Goal: Navigation & Orientation: Understand site structure

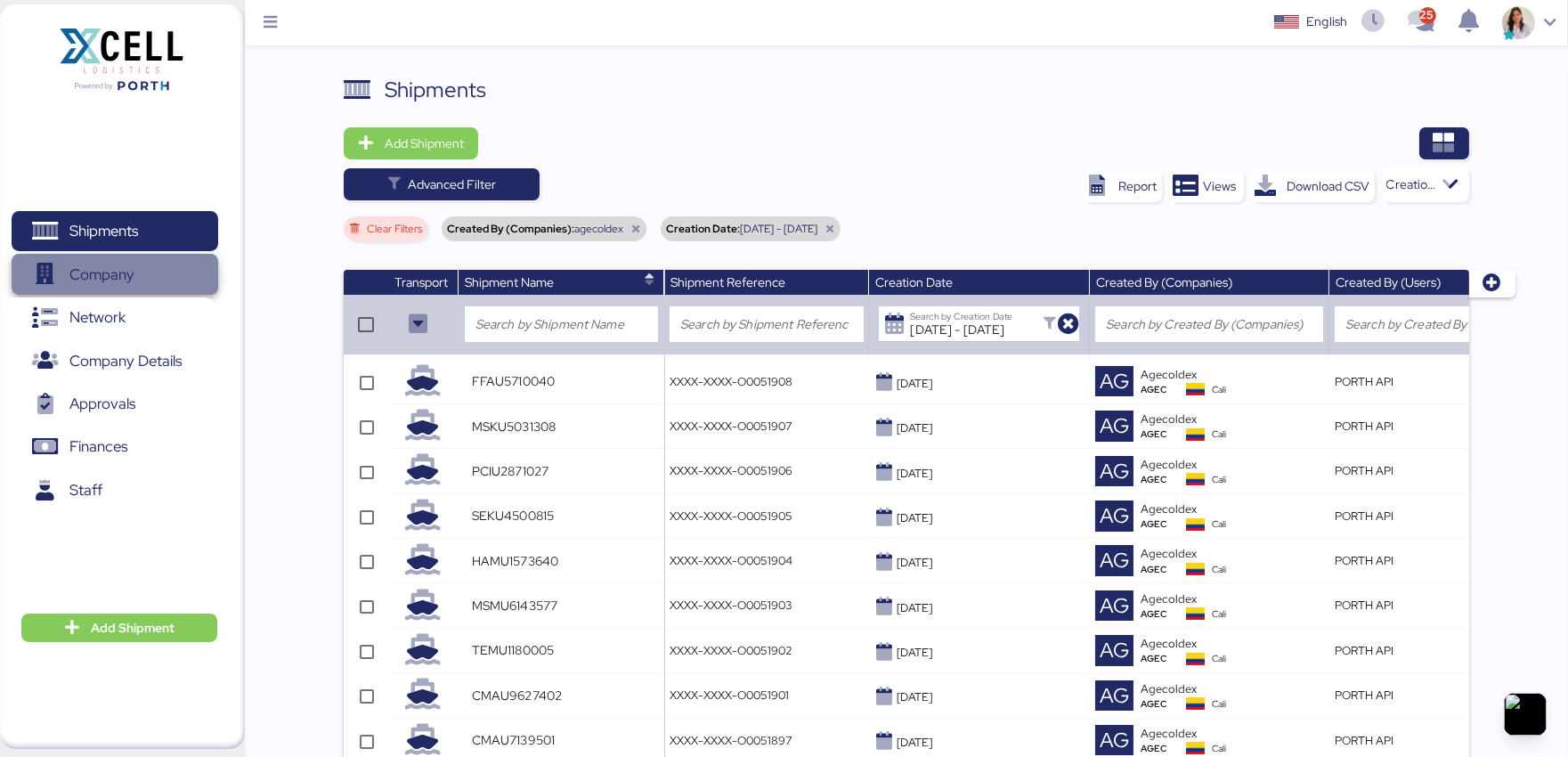
click at [143, 268] on span "Company" at bounding box center [114, 274] width 191 height 26
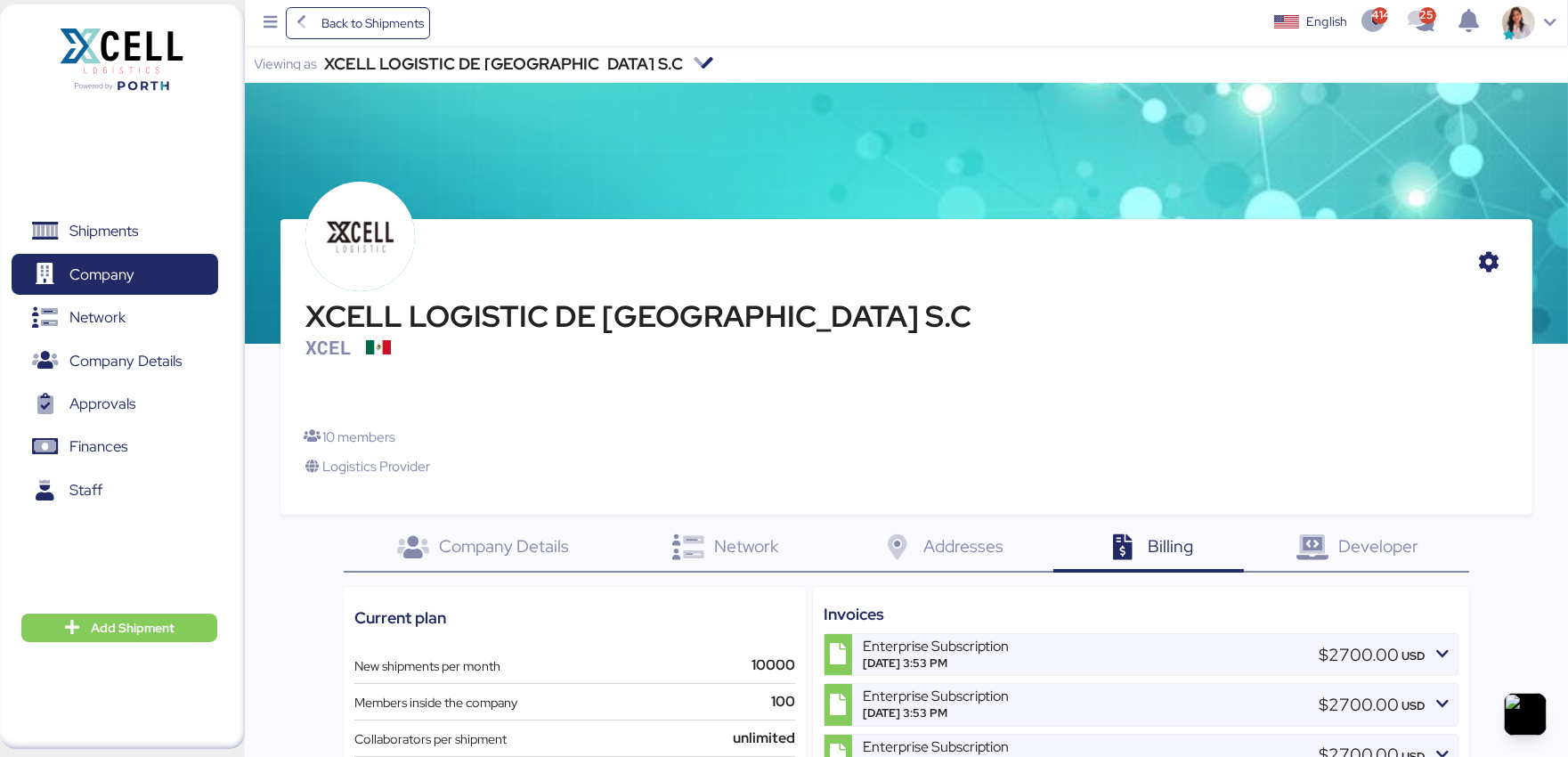
click at [477, 59] on div "XCELL LOGISTIC DE [GEOGRAPHIC_DATA] S.C" at bounding box center [503, 64] width 359 height 12
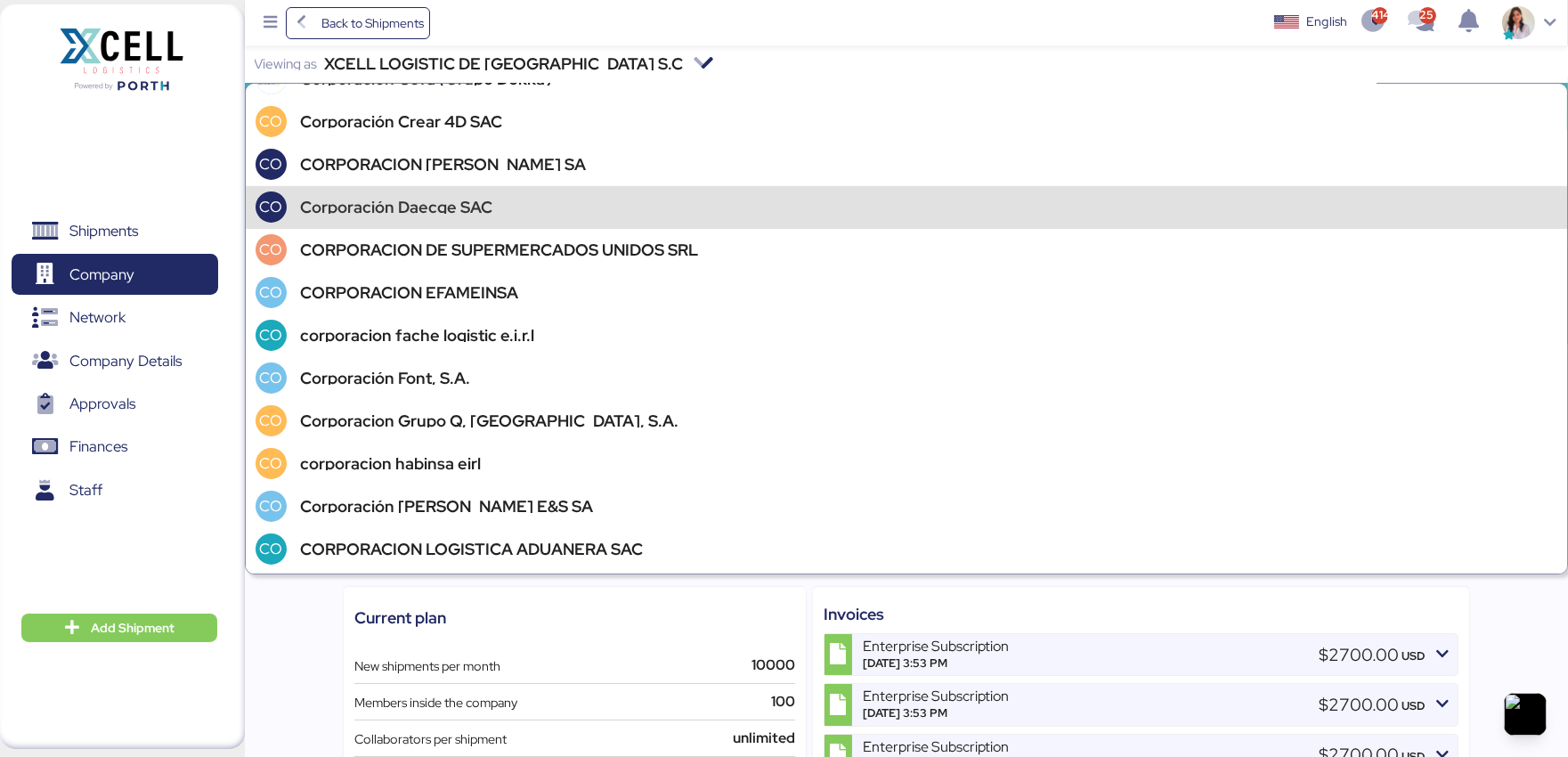
scroll to position [29132, 0]
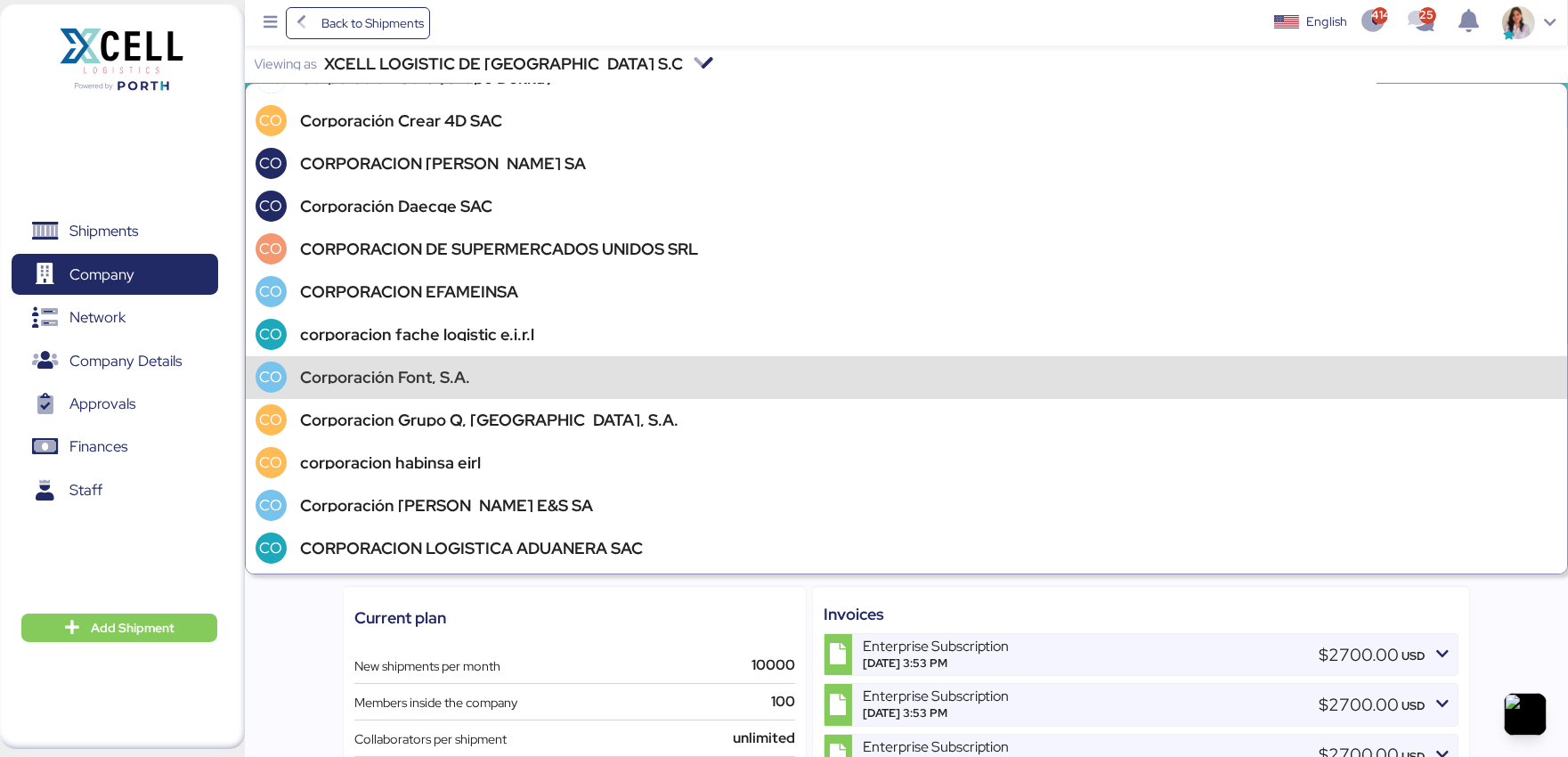
click at [421, 377] on div "Corporación Font, S.A." at bounding box center [385, 377] width 170 height 12
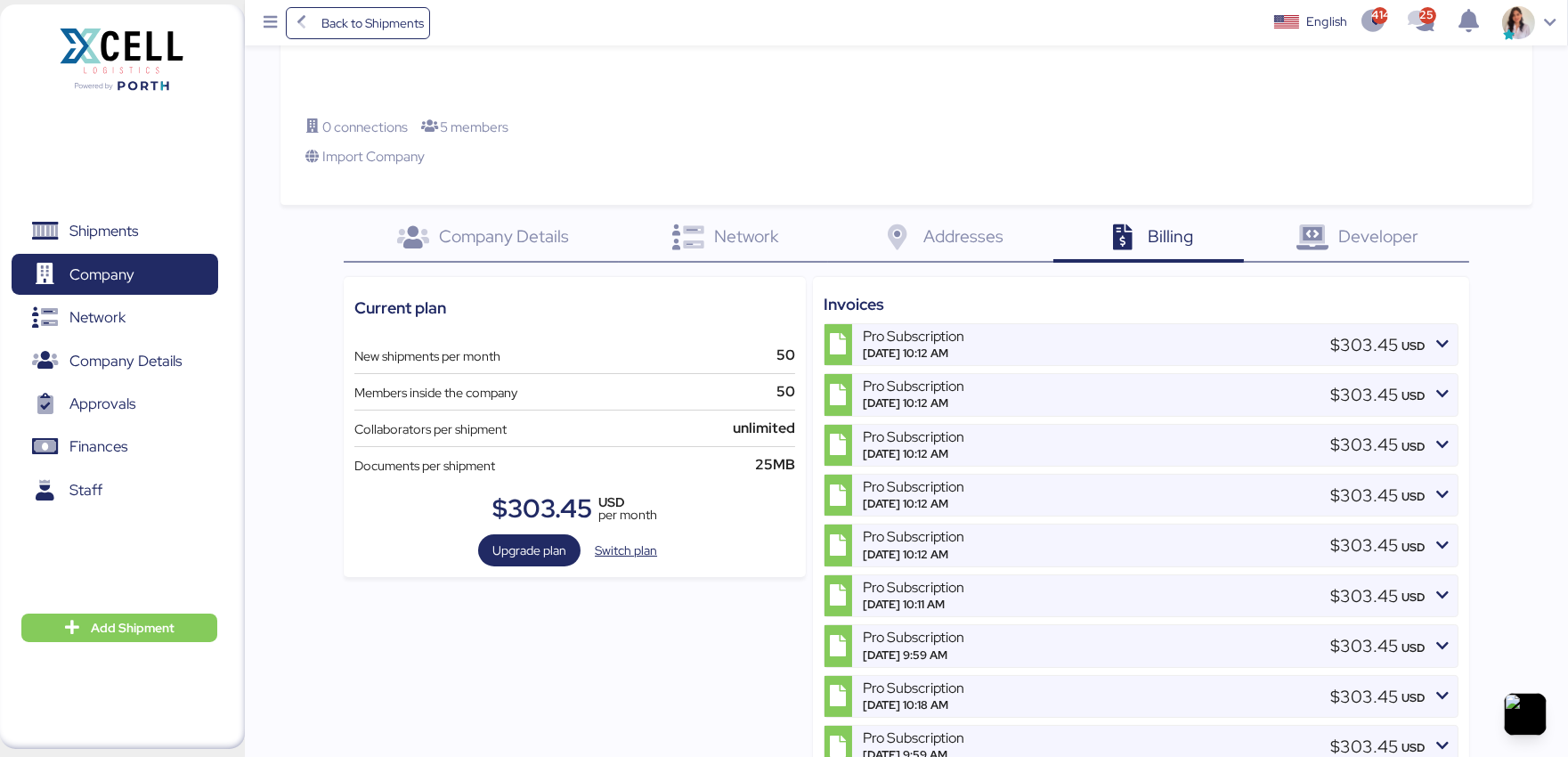
scroll to position [311, 0]
click at [908, 246] on icon at bounding box center [897, 236] width 38 height 26
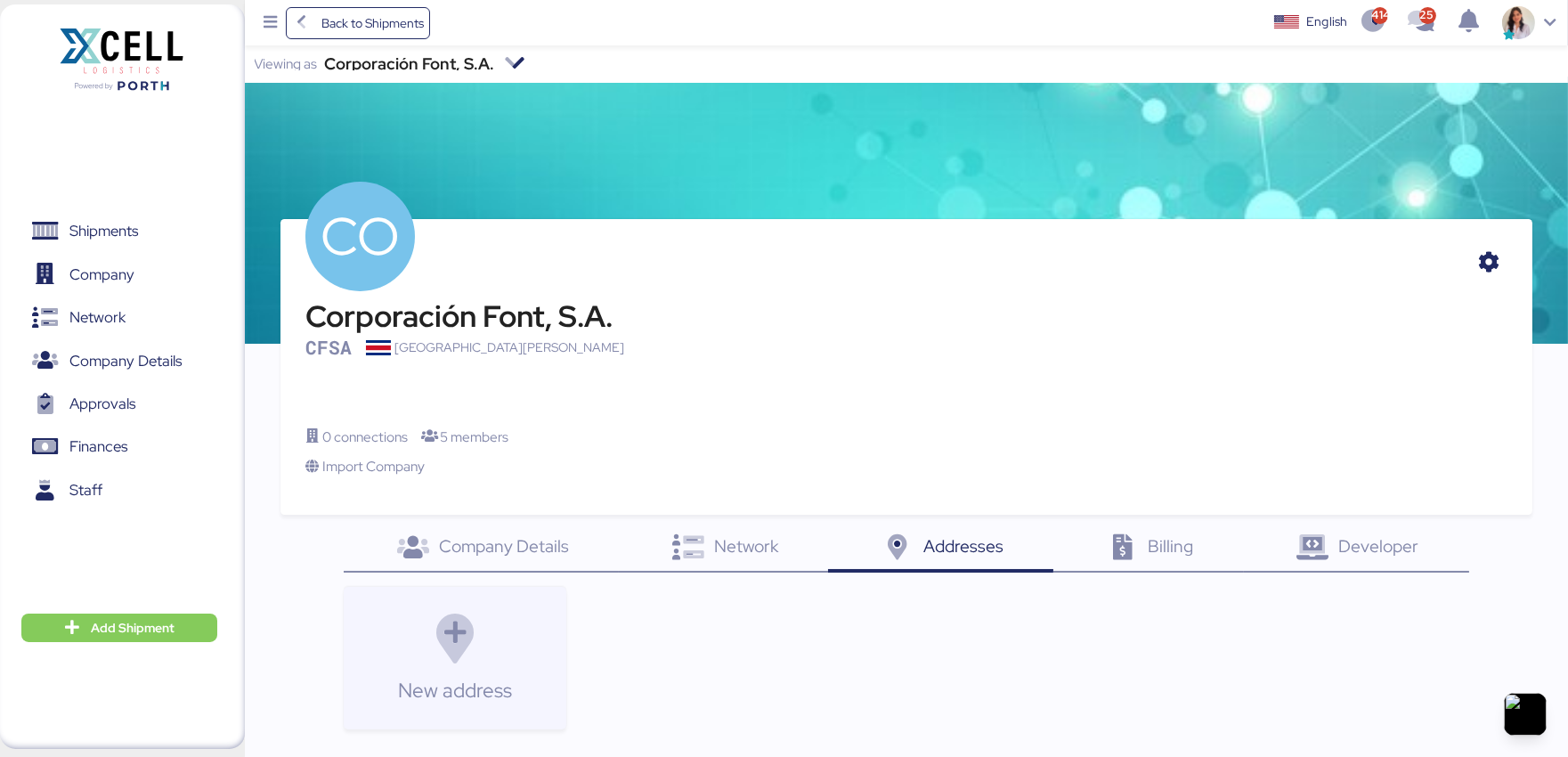
scroll to position [129, 0]
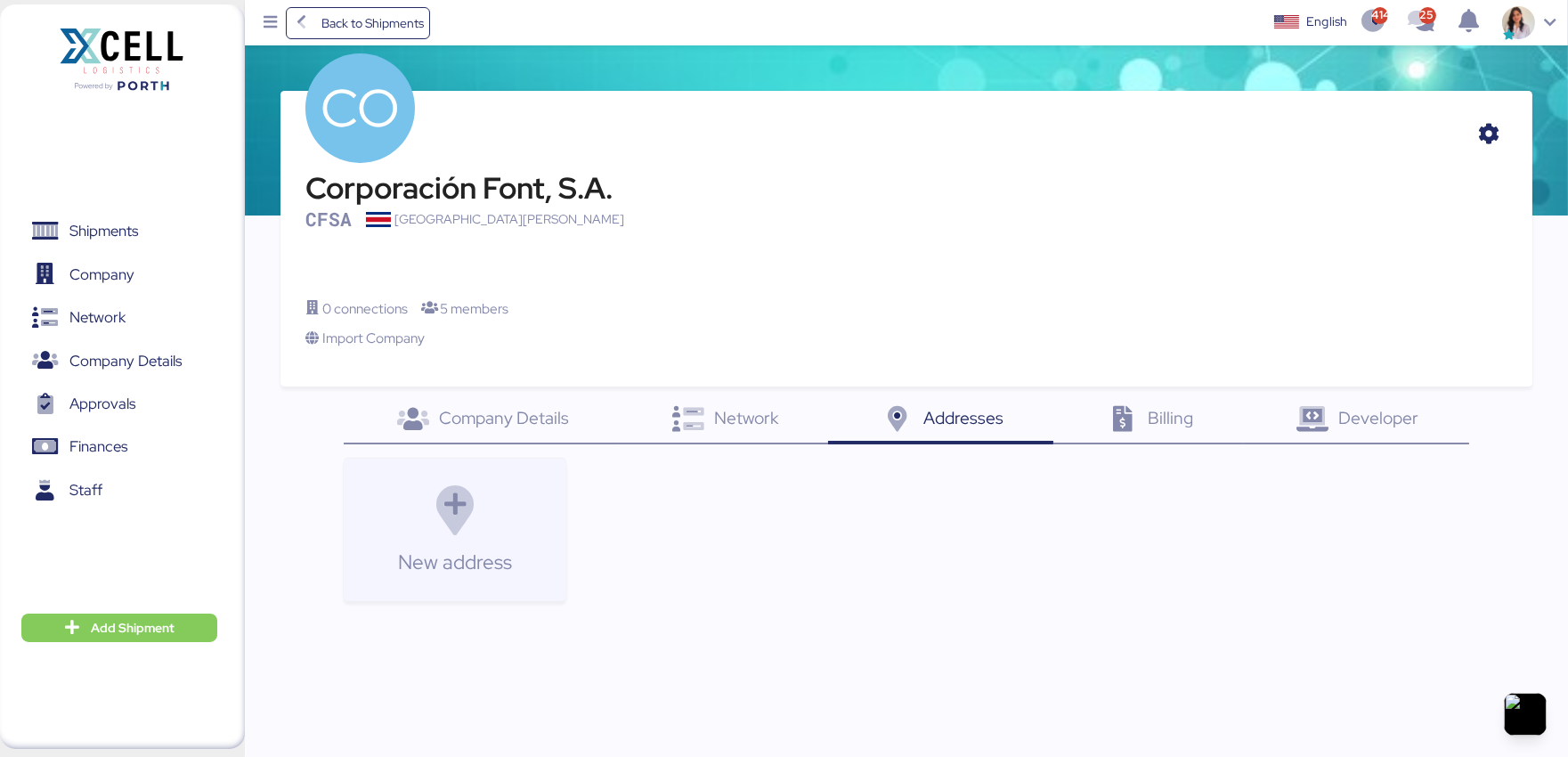
click at [517, 420] on span "Company Details" at bounding box center [504, 417] width 130 height 23
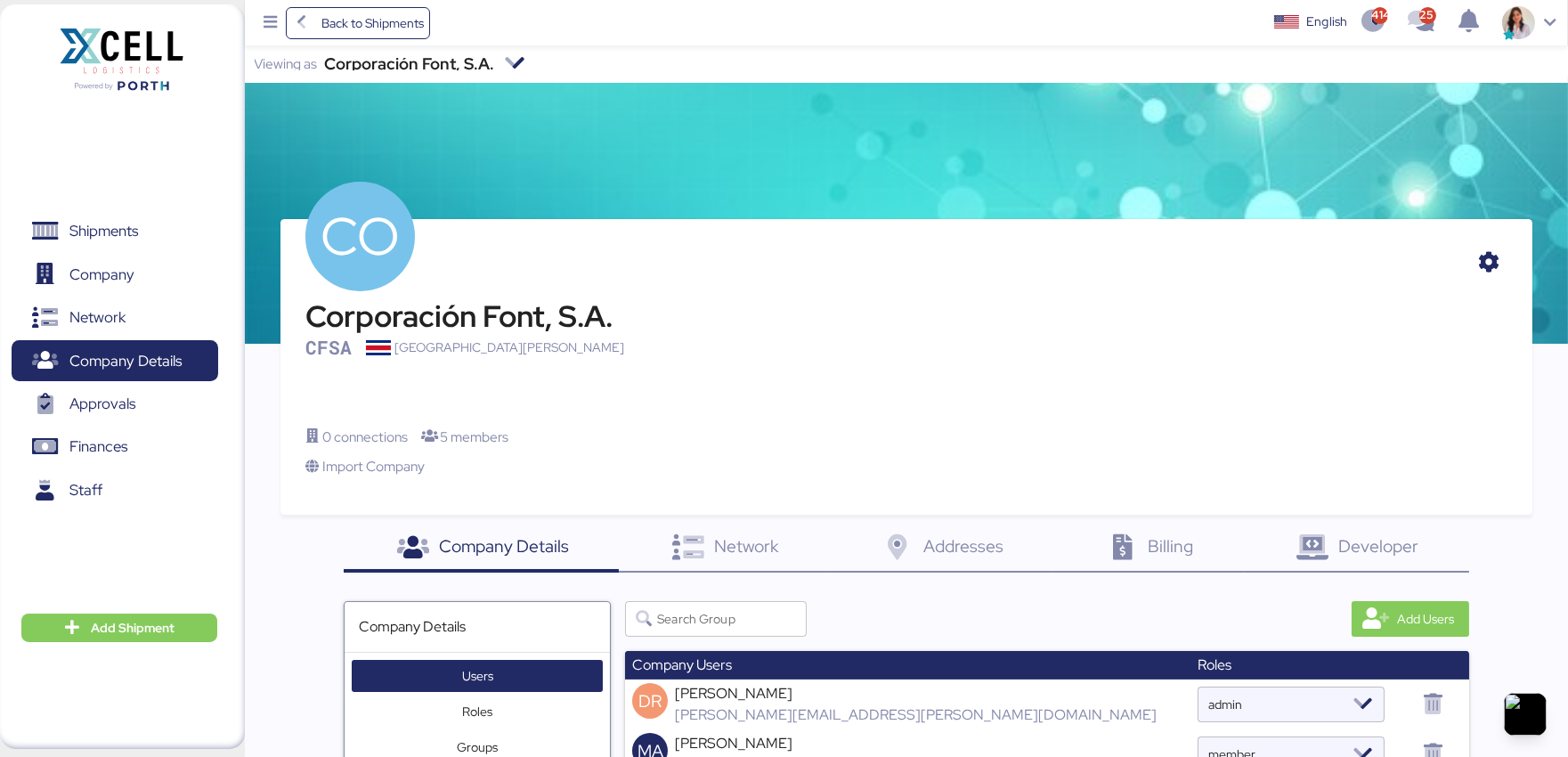
scroll to position [278, 0]
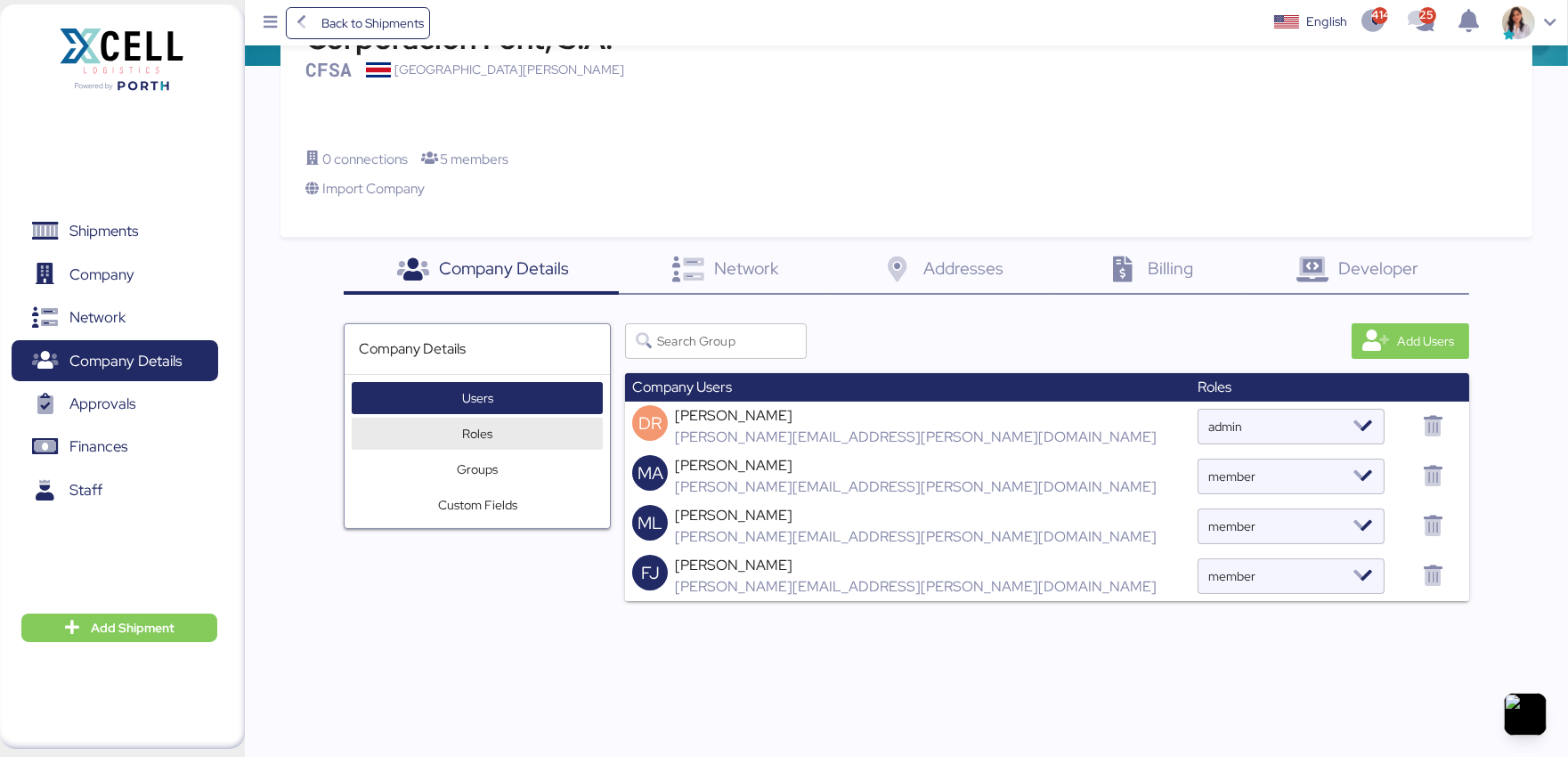
click at [529, 431] on span "Roles" at bounding box center [477, 434] width 237 height 32
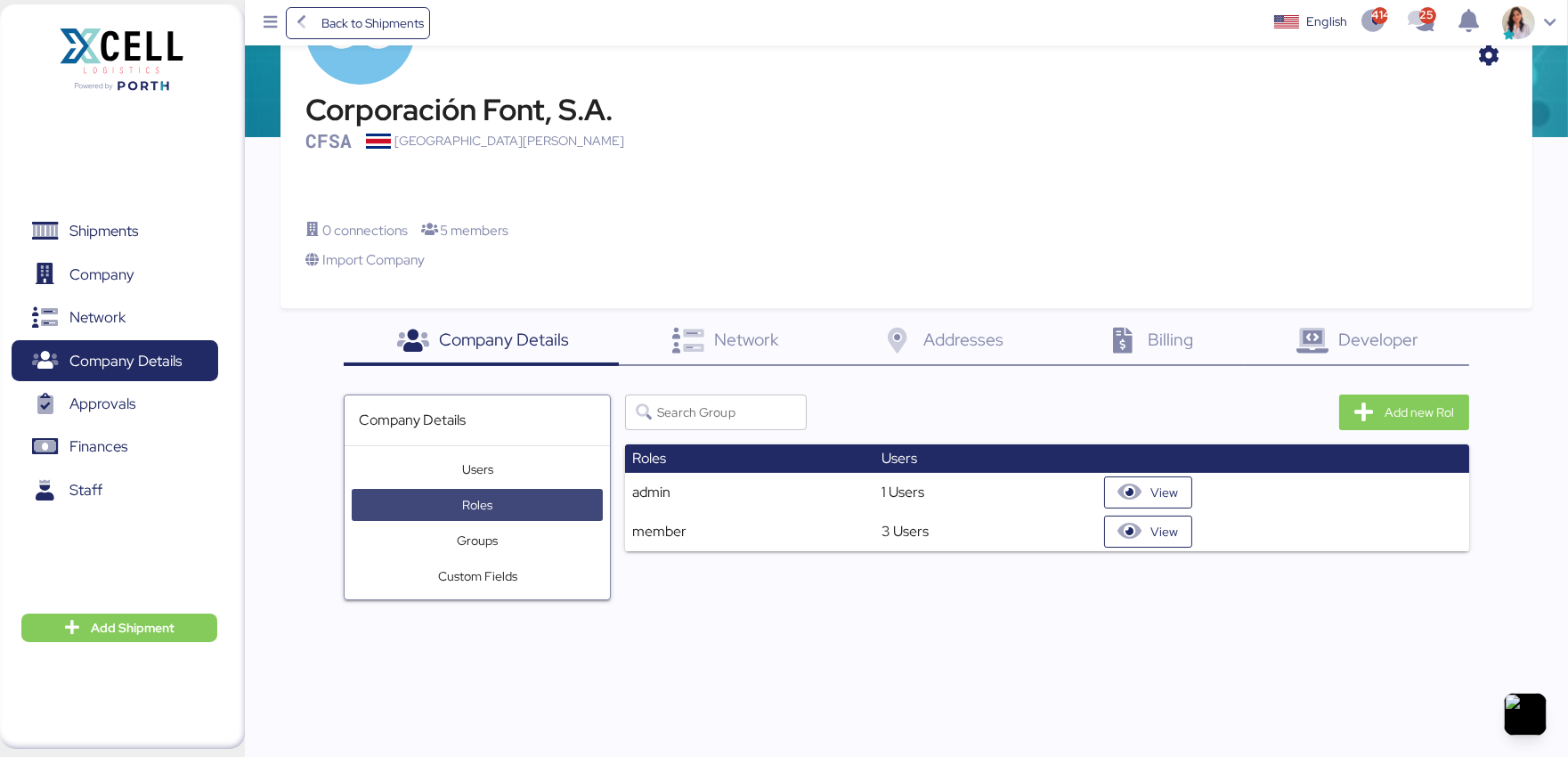
scroll to position [207, 0]
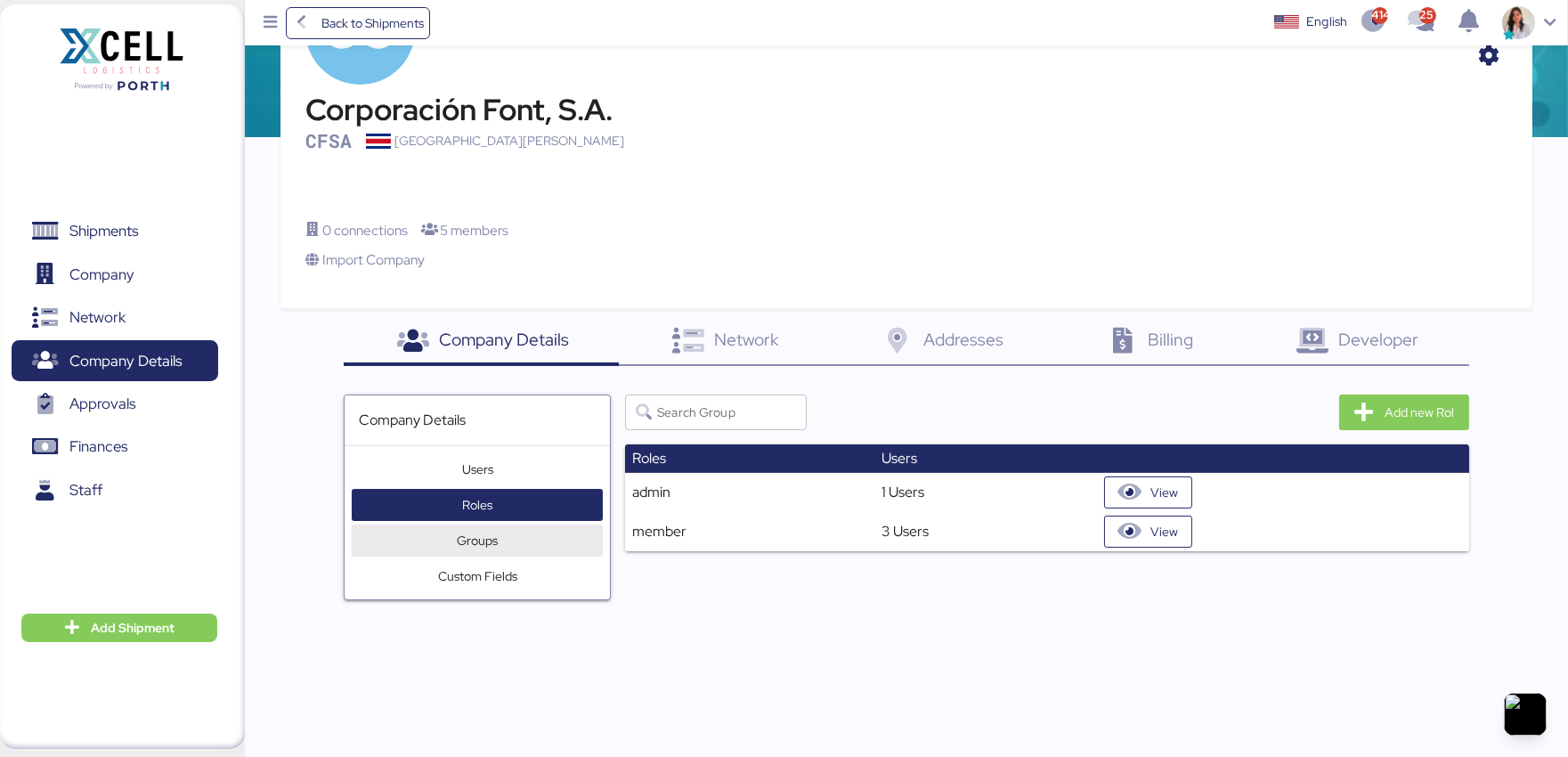
click at [501, 538] on span "Groups" at bounding box center [477, 541] width 237 height 32
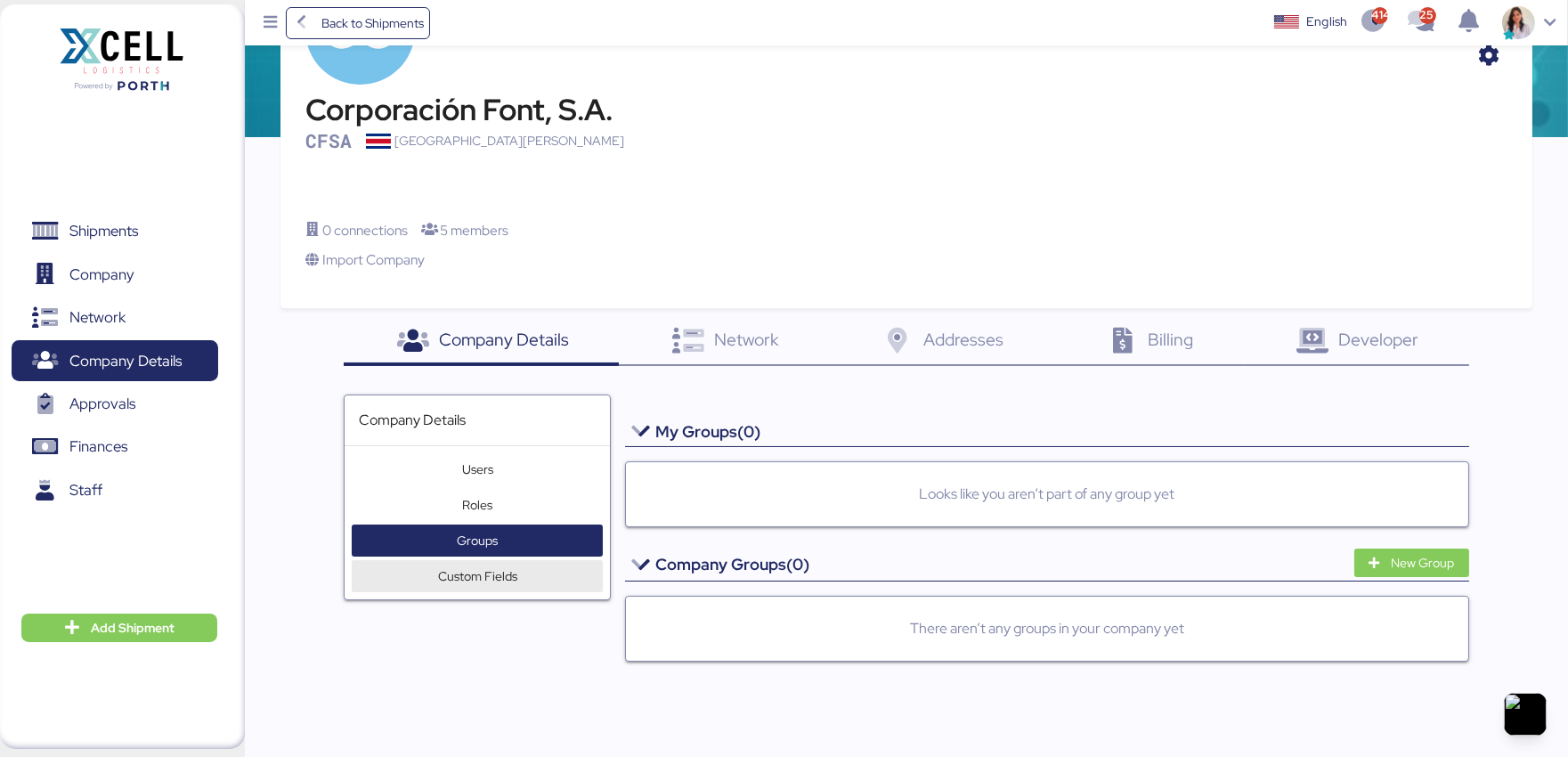
click at [497, 576] on div "Custom Fields" at bounding box center [477, 576] width 79 height 21
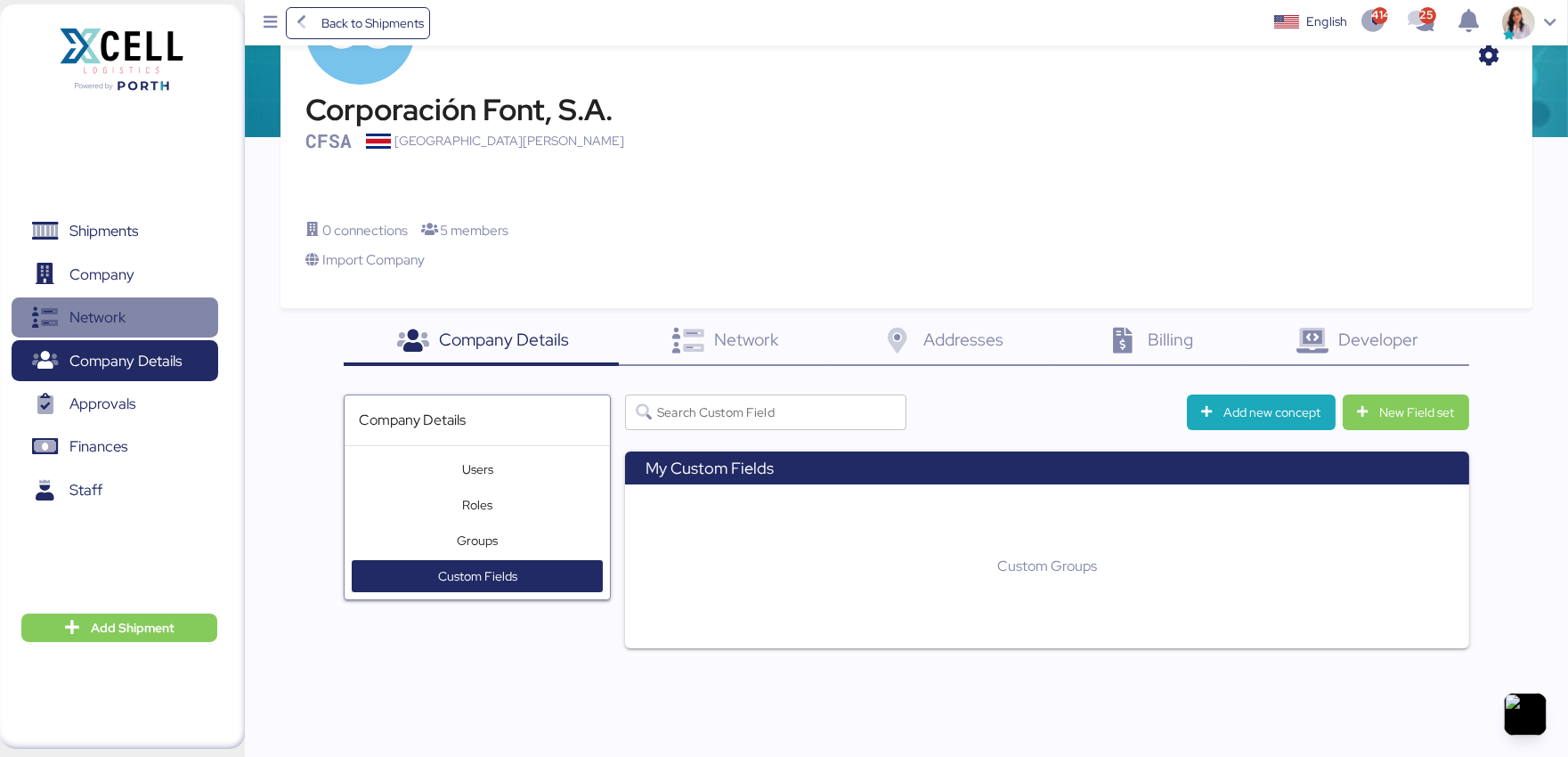
click at [144, 312] on span "Network" at bounding box center [114, 317] width 191 height 26
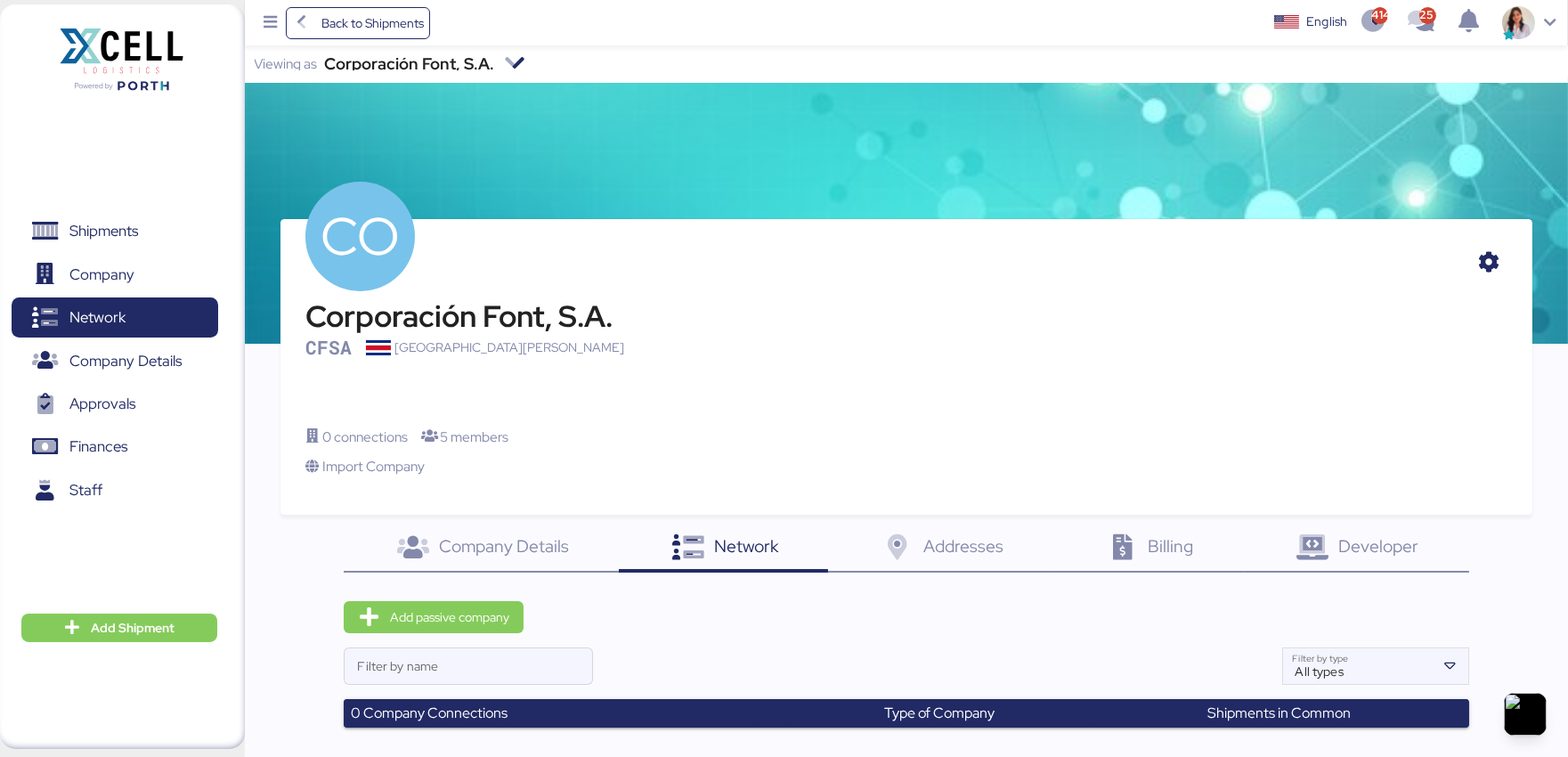
scroll to position [128, 0]
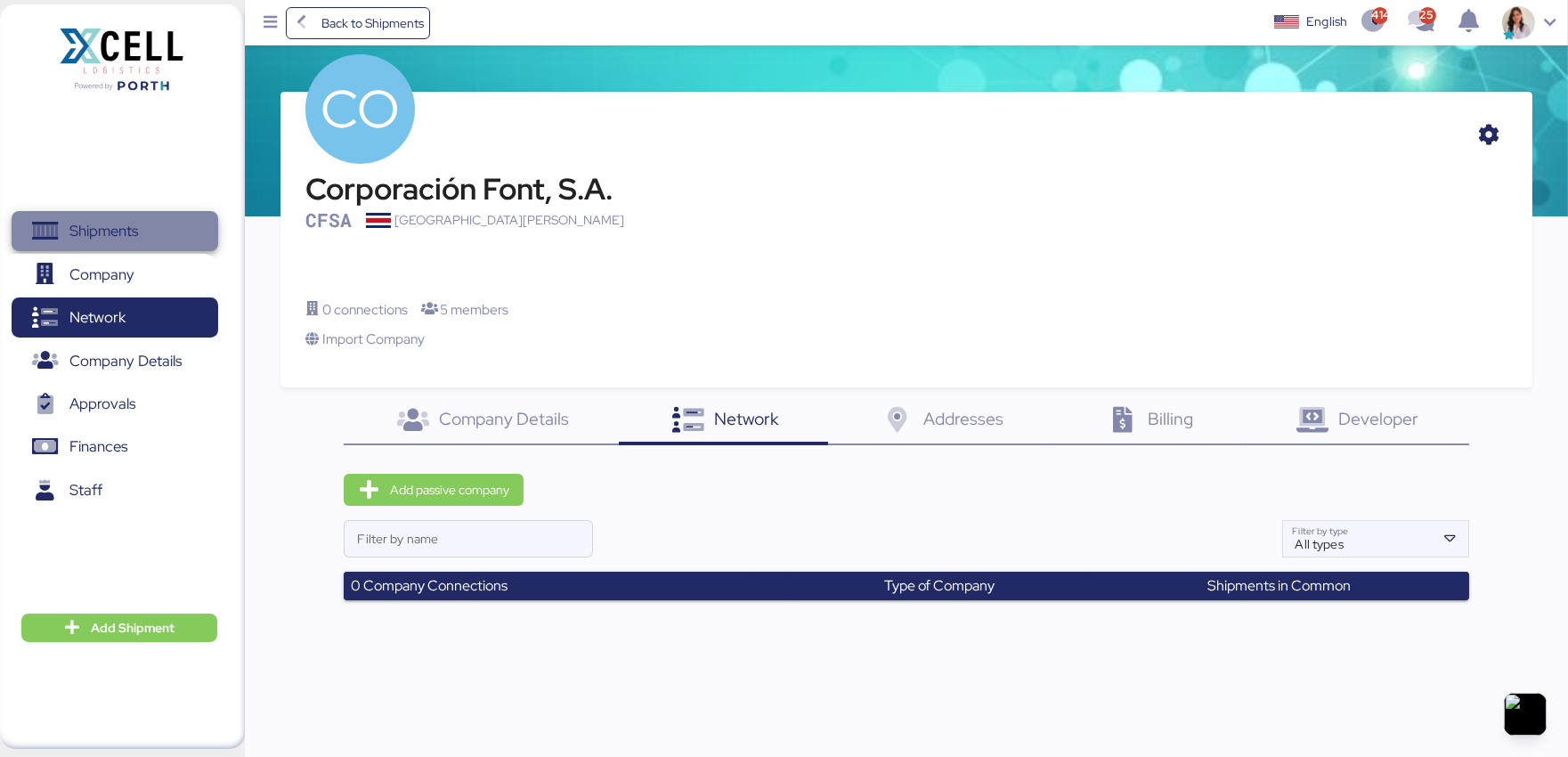
click at [123, 238] on span "Shipments" at bounding box center [104, 230] width 69 height 26
